Goal: Find specific page/section: Find specific page/section

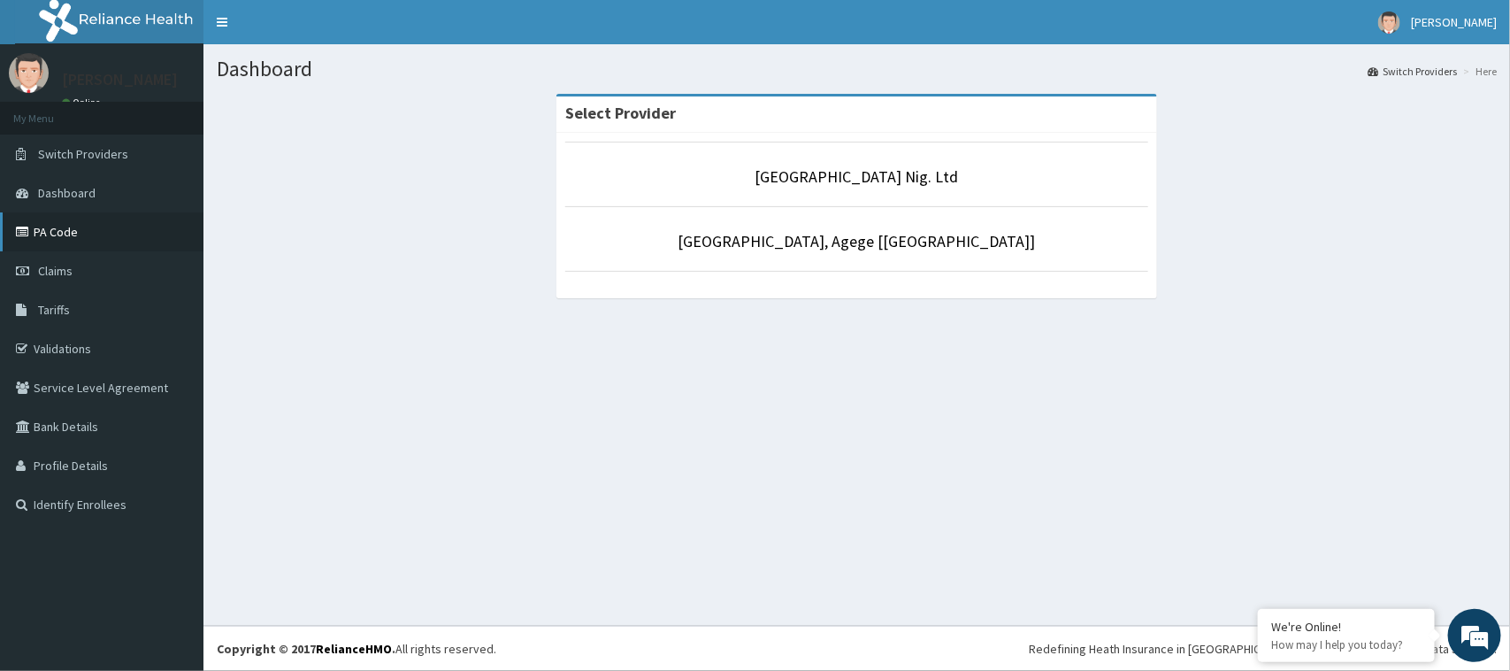
click at [95, 232] on link "PA Code" at bounding box center [102, 231] width 204 height 39
click at [58, 230] on link "PA Code" at bounding box center [102, 231] width 204 height 39
click at [60, 228] on link "PA Code" at bounding box center [102, 231] width 204 height 39
